Goal: Obtain resource: Download file/media

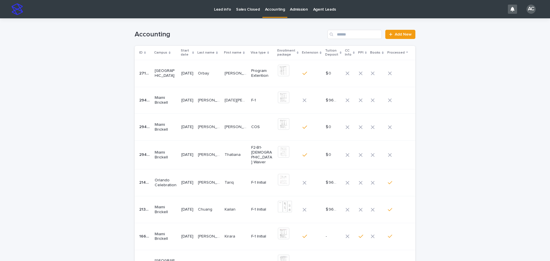
click at [241, 127] on p "[PERSON_NAME] [PERSON_NAME]" at bounding box center [236, 127] width 23 height 6
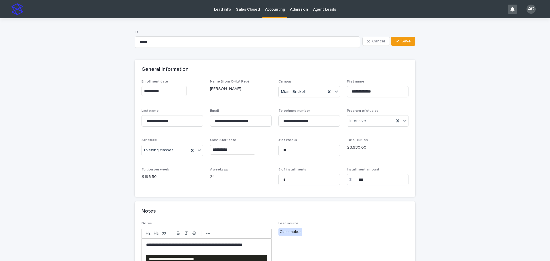
click at [269, 11] on p "Accounting" at bounding box center [275, 6] width 20 height 12
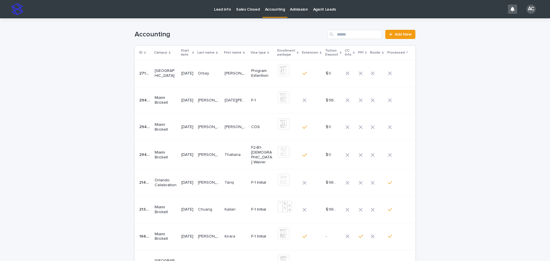
click at [208, 153] on p "Rocha Amorim" at bounding box center [209, 154] width 23 height 6
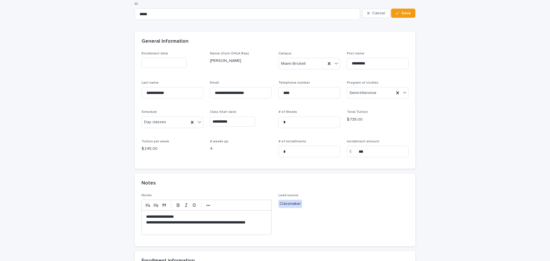
scroll to position [115, 0]
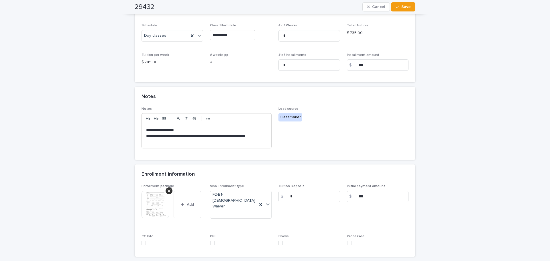
click at [142, 211] on img at bounding box center [156, 205] width 28 height 28
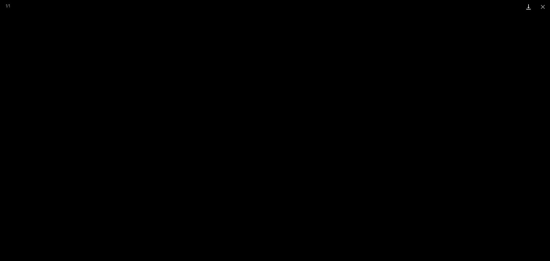
click at [529, 7] on link "Download" at bounding box center [529, 6] width 14 height 13
click at [541, 5] on button "Close gallery" at bounding box center [543, 6] width 14 height 13
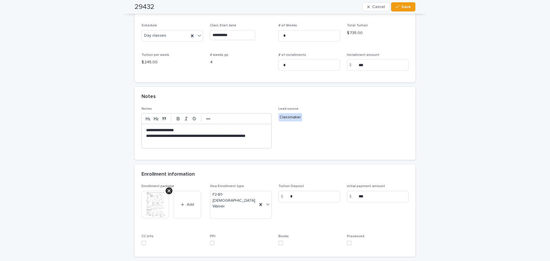
click at [192, 144] on p "**********" at bounding box center [206, 138] width 121 height 11
click at [448, 132] on div "**********" at bounding box center [275, 97] width 550 height 386
click at [347, 244] on span at bounding box center [349, 243] width 5 height 5
click at [397, 6] on icon "button" at bounding box center [397, 7] width 3 height 4
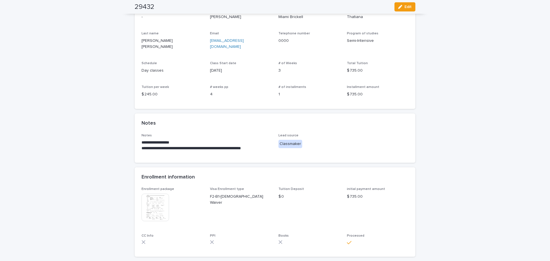
scroll to position [0, 0]
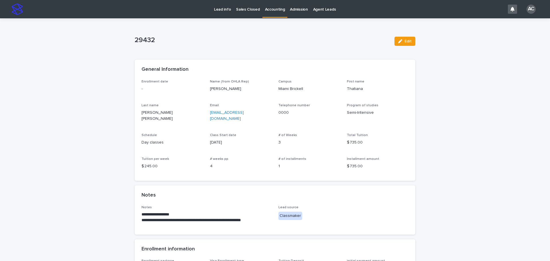
click at [270, 11] on p "Accounting" at bounding box center [275, 6] width 20 height 12
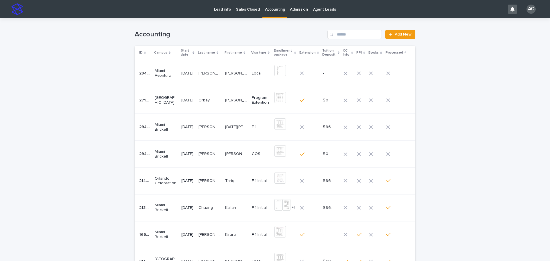
click at [240, 137] on td "[PERSON_NAME] [PERSON_NAME][DATE] Ariana" at bounding box center [236, 127] width 27 height 27
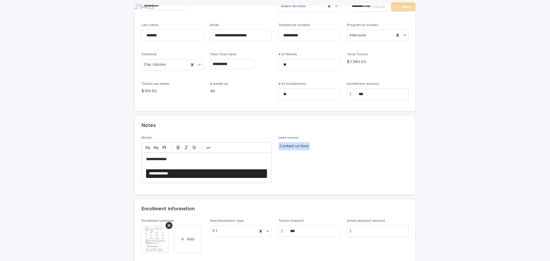
scroll to position [86, 0]
